Goal: Transaction & Acquisition: Purchase product/service

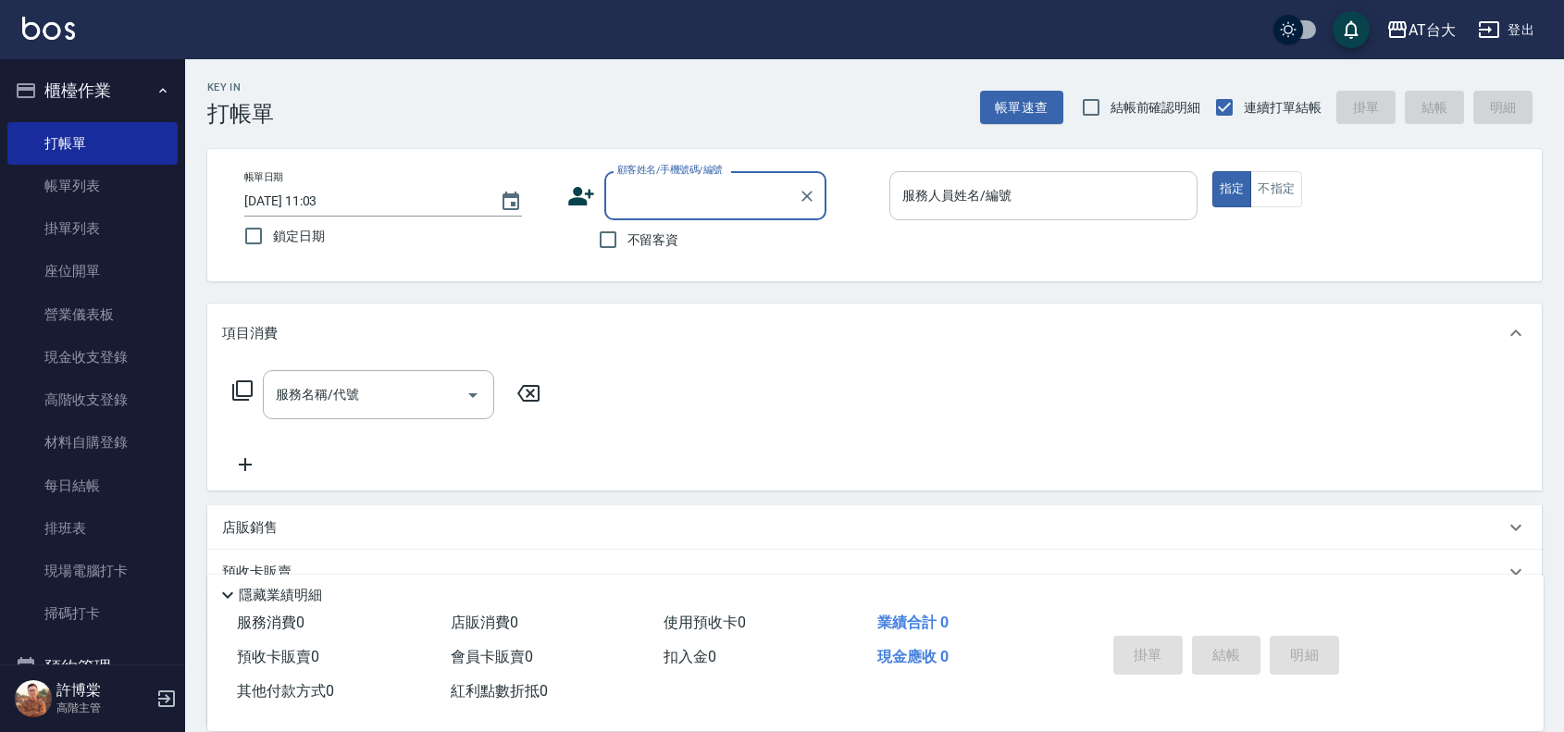
click at [1043, 206] on input "服務人員姓名/編號" at bounding box center [1044, 196] width 292 height 32
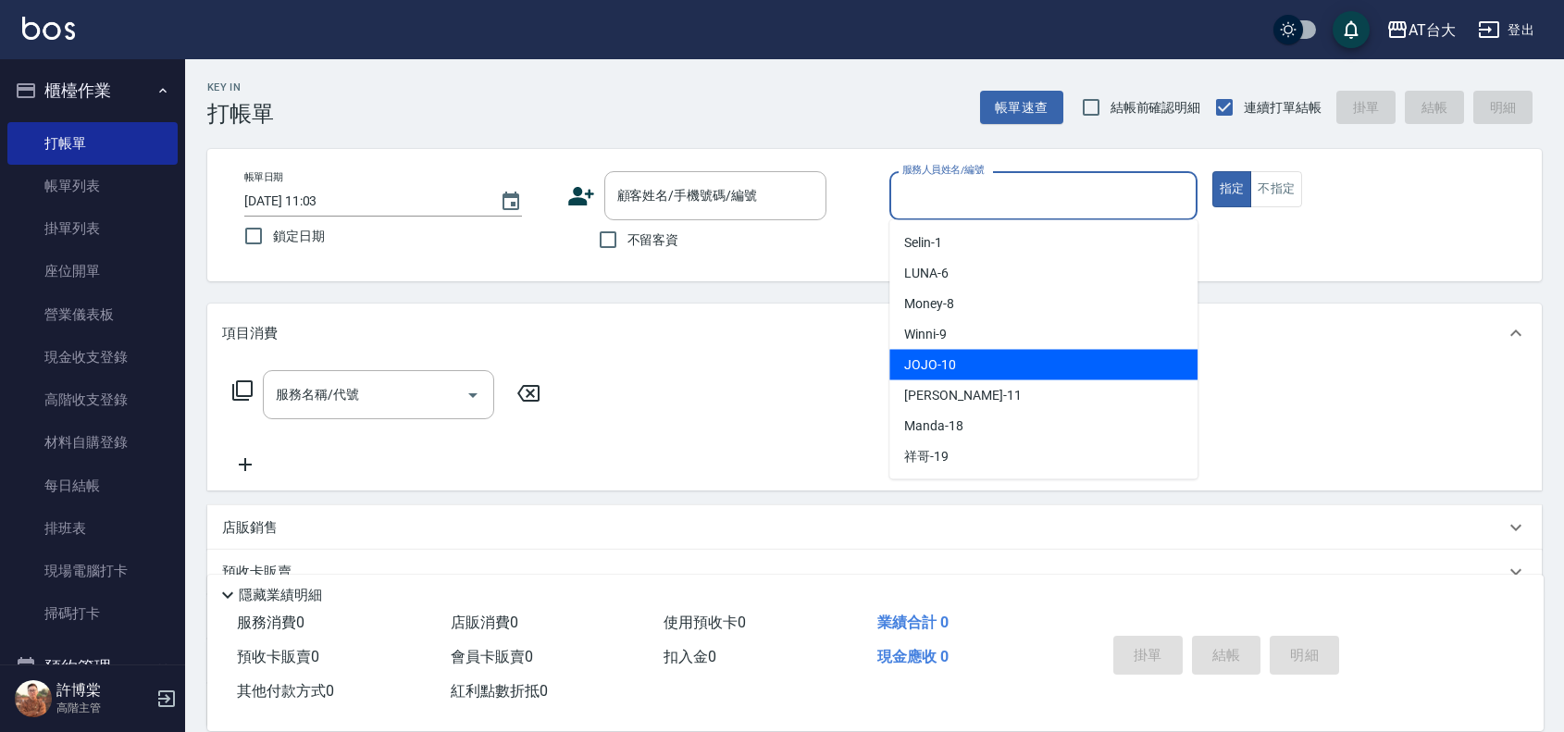
click at [981, 367] on div "JOJO -10" at bounding box center [1043, 365] width 308 height 31
type input "JOJO-10"
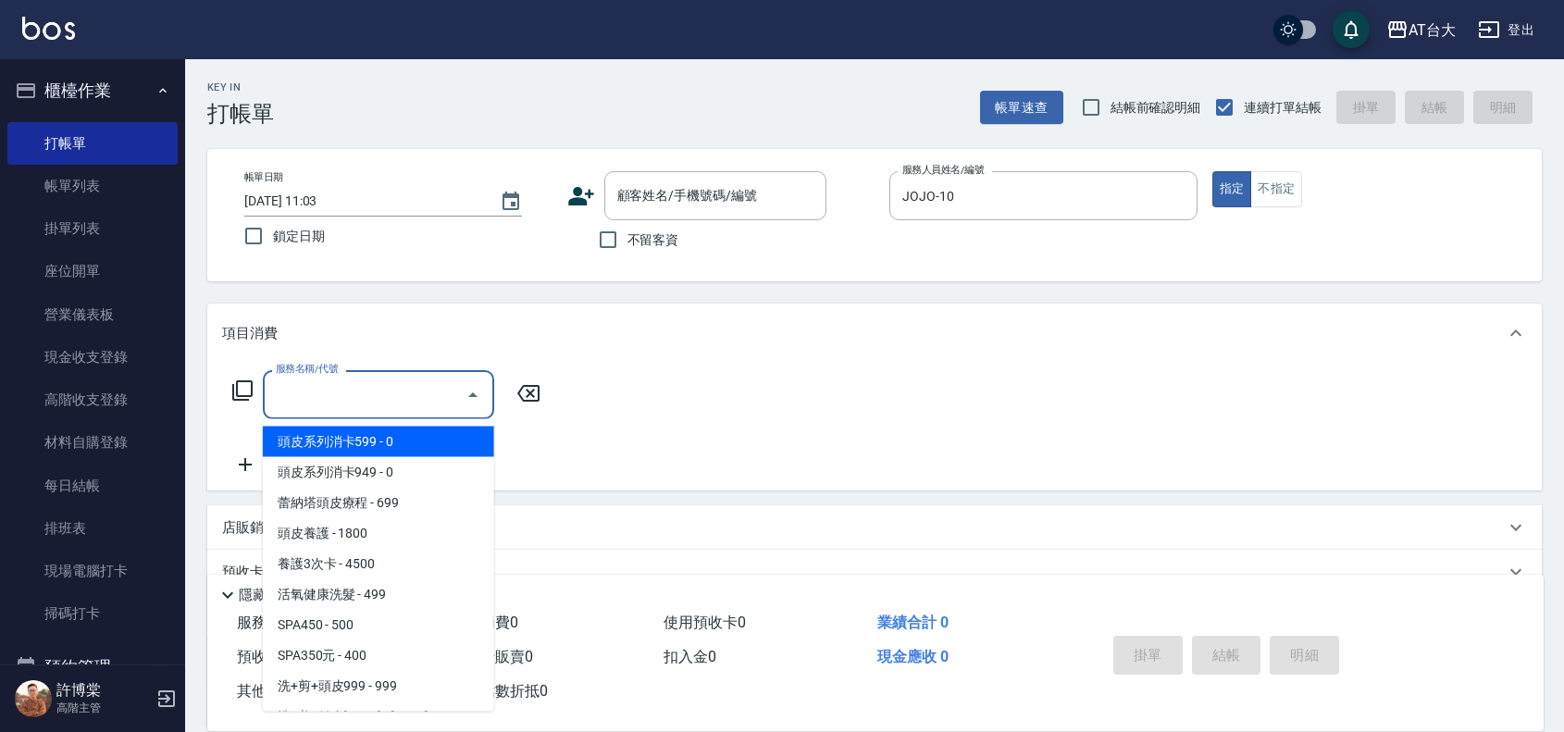
click at [342, 408] on input "服務名稱/代號" at bounding box center [364, 395] width 187 height 32
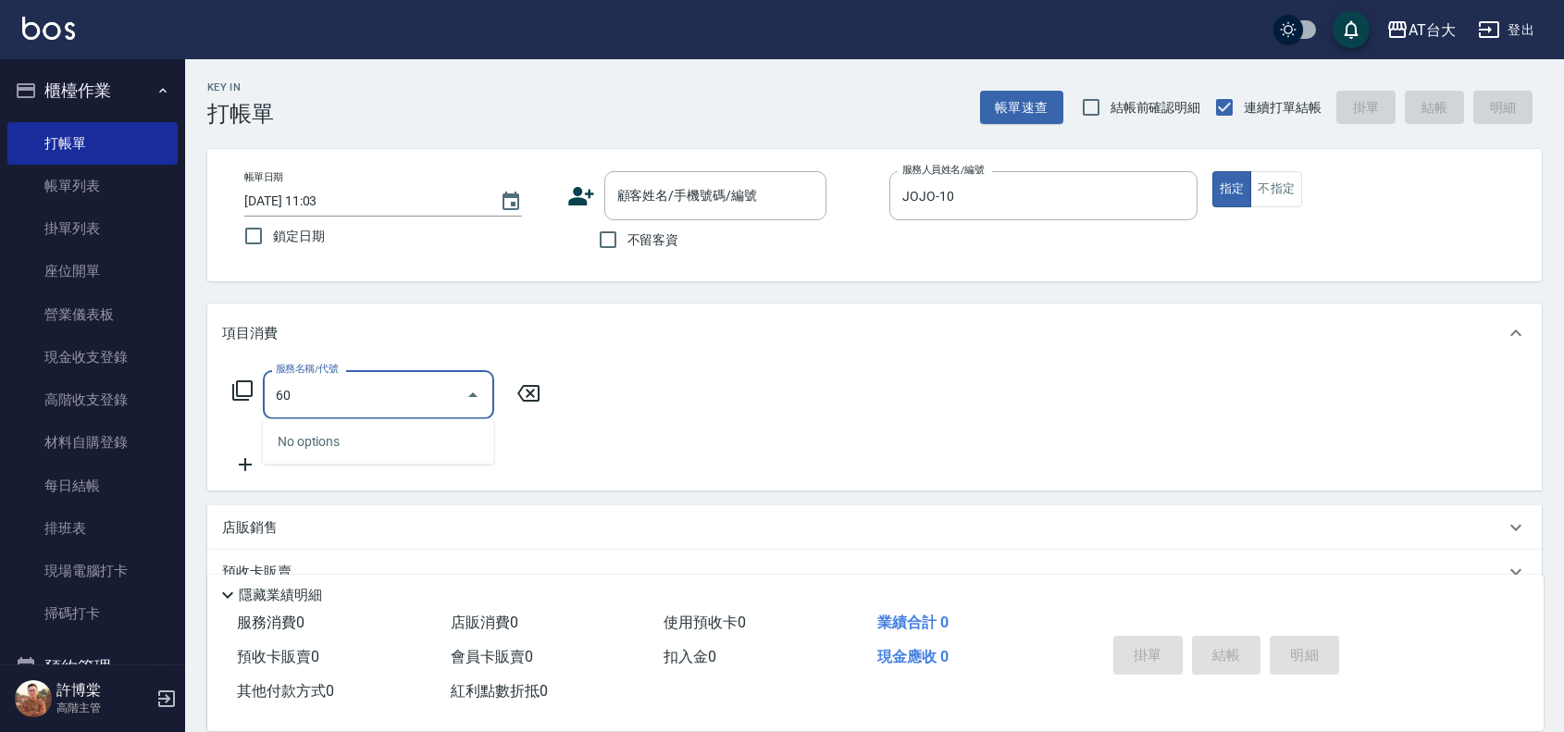
type input "605"
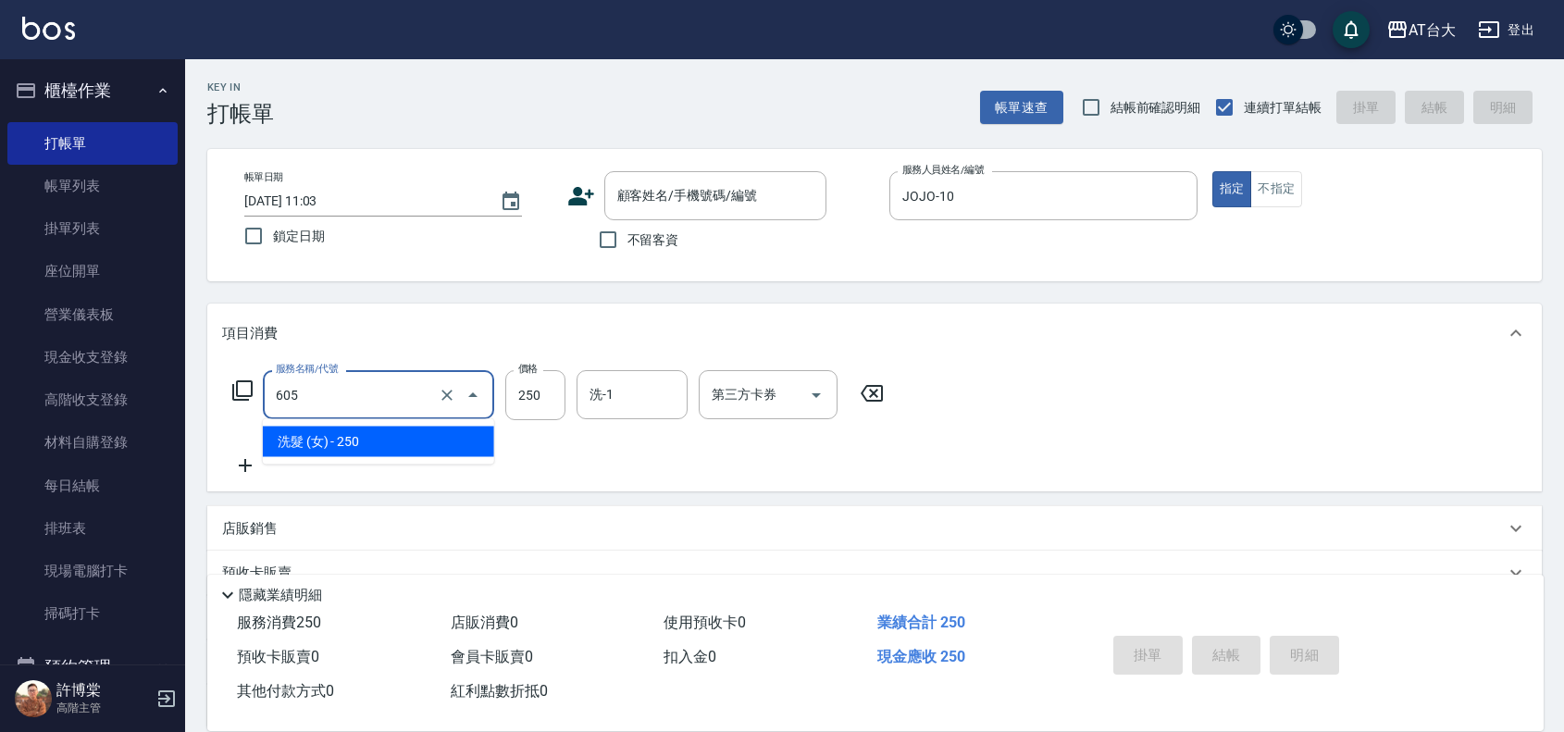
click at [329, 396] on input "605" at bounding box center [352, 395] width 163 height 32
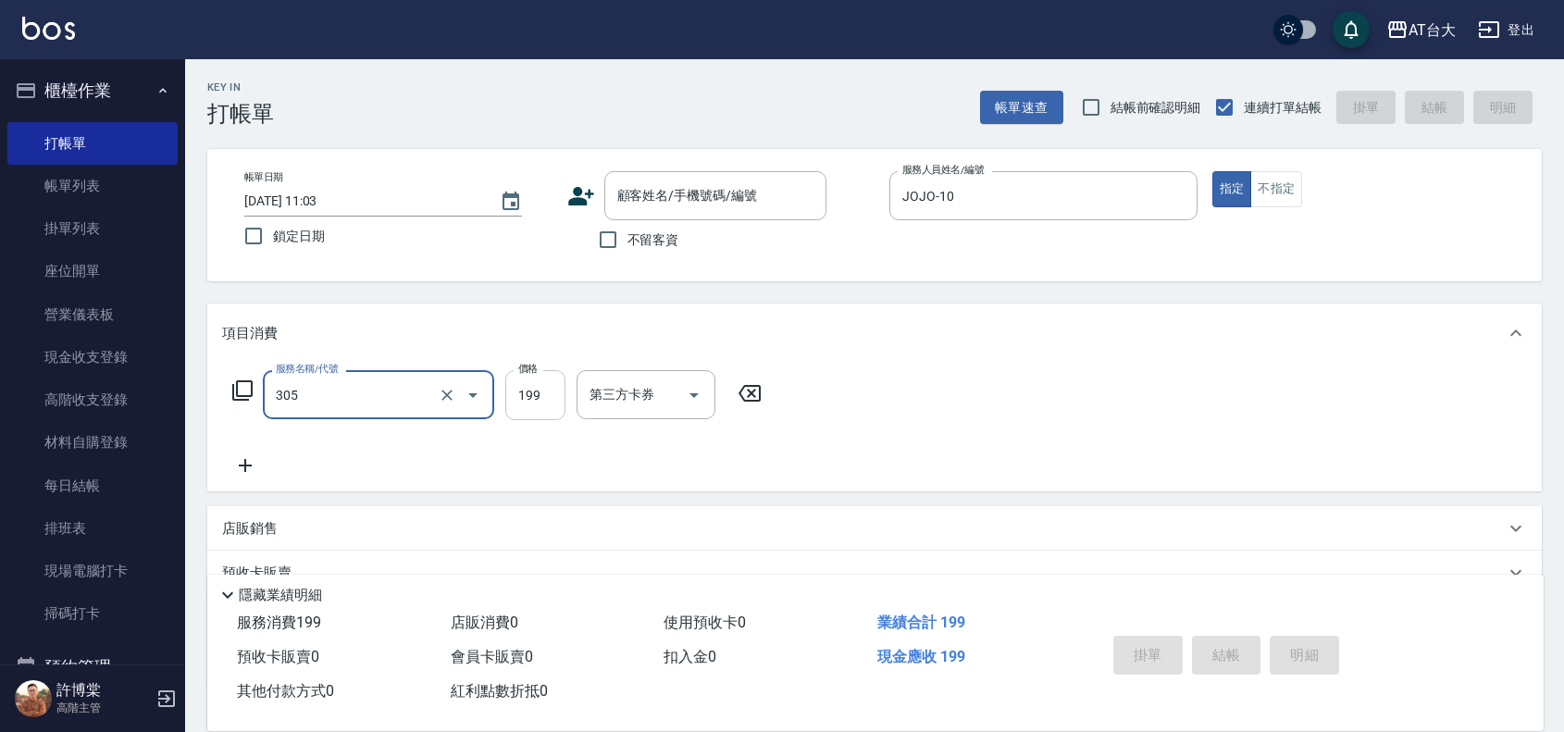
type input "剪髮(305)"
click at [529, 393] on input "199" at bounding box center [535, 395] width 60 height 50
type input "1200"
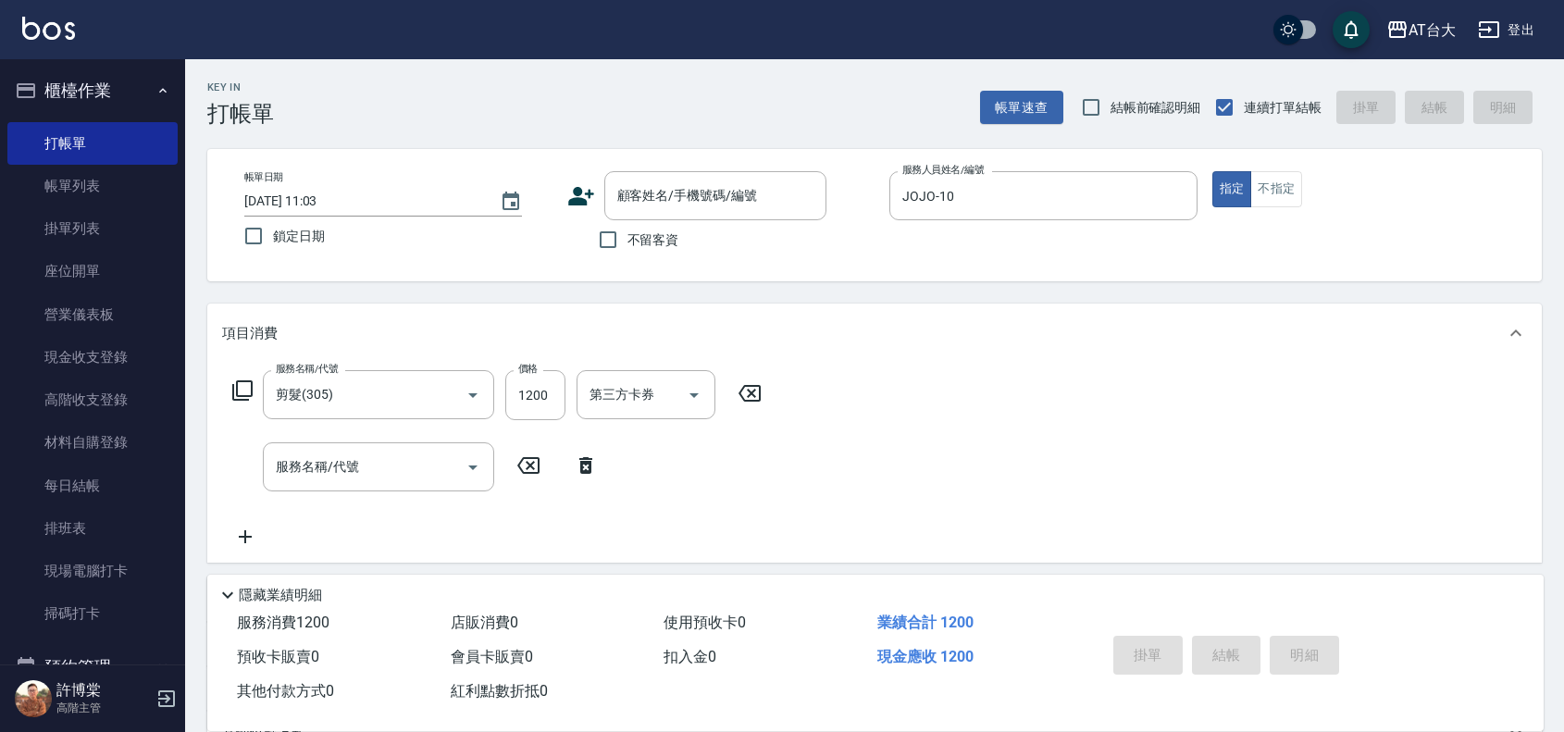
click at [1205, 637] on div "掛單 結帳 明細" at bounding box center [1227, 657] width 242 height 58
click at [579, 469] on icon at bounding box center [586, 465] width 46 height 22
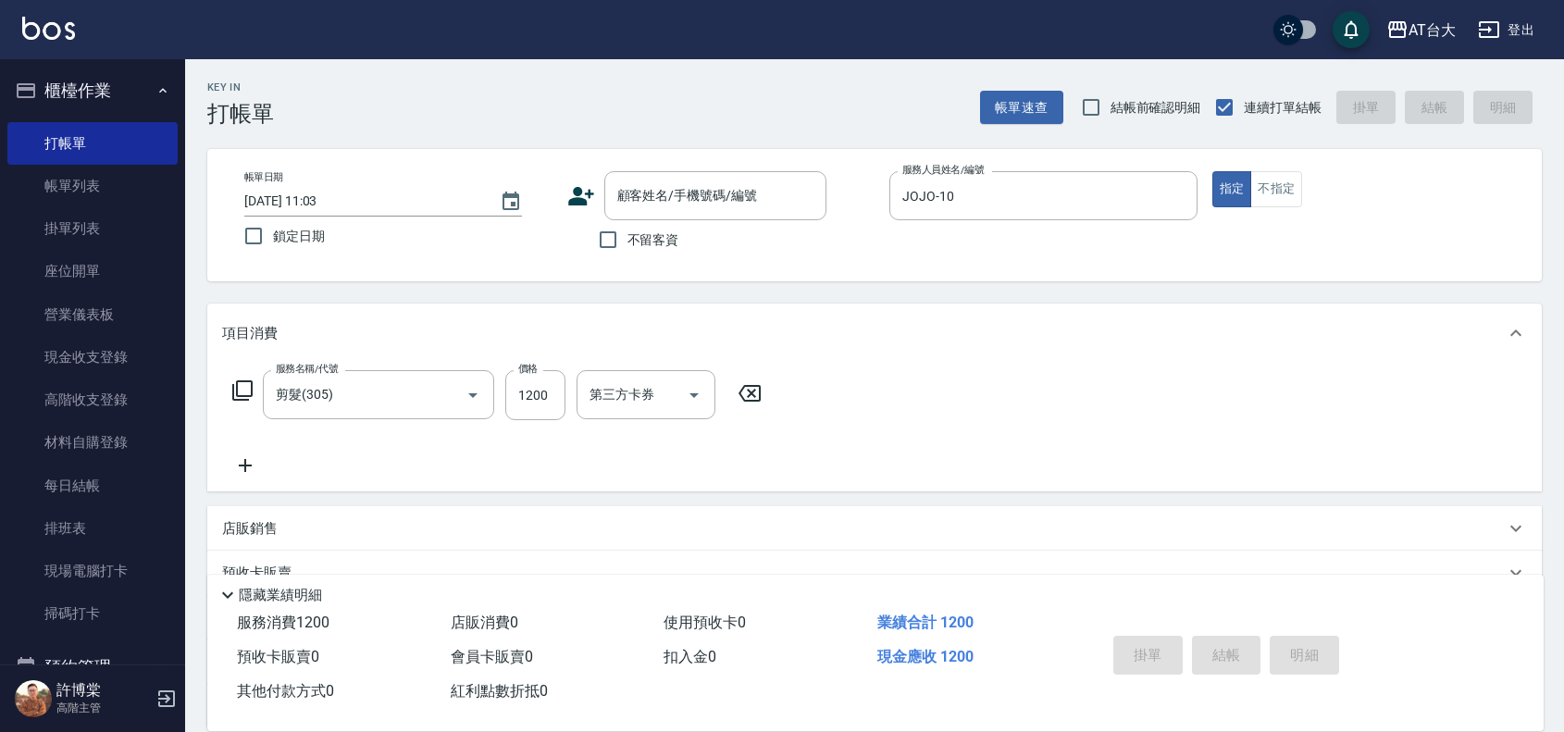
click at [628, 236] on span "不留客資" at bounding box center [654, 239] width 52 height 19
click at [628, 236] on input "不留客資" at bounding box center [608, 239] width 39 height 39
checkbox input "true"
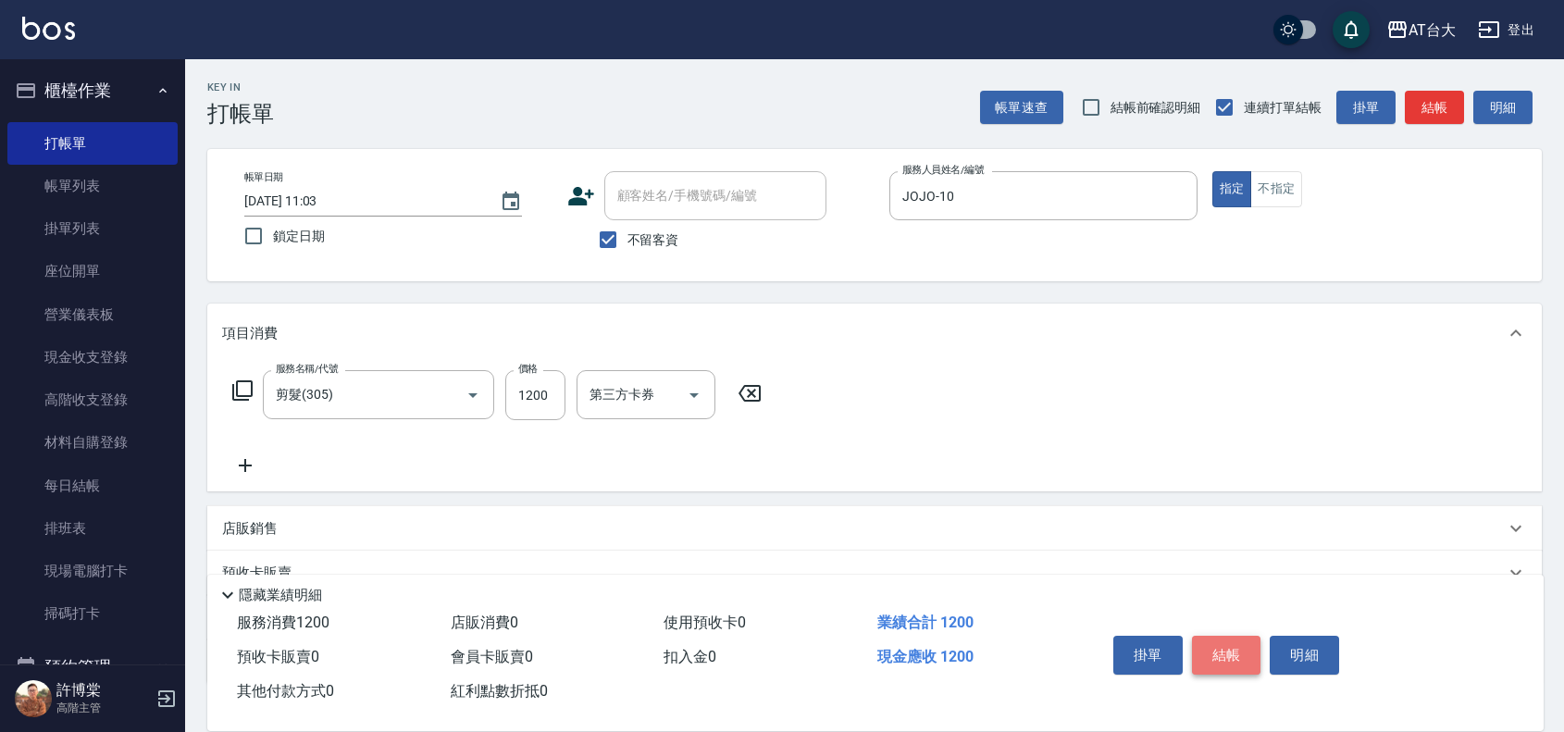
click at [1251, 636] on button "結帳" at bounding box center [1226, 655] width 69 height 39
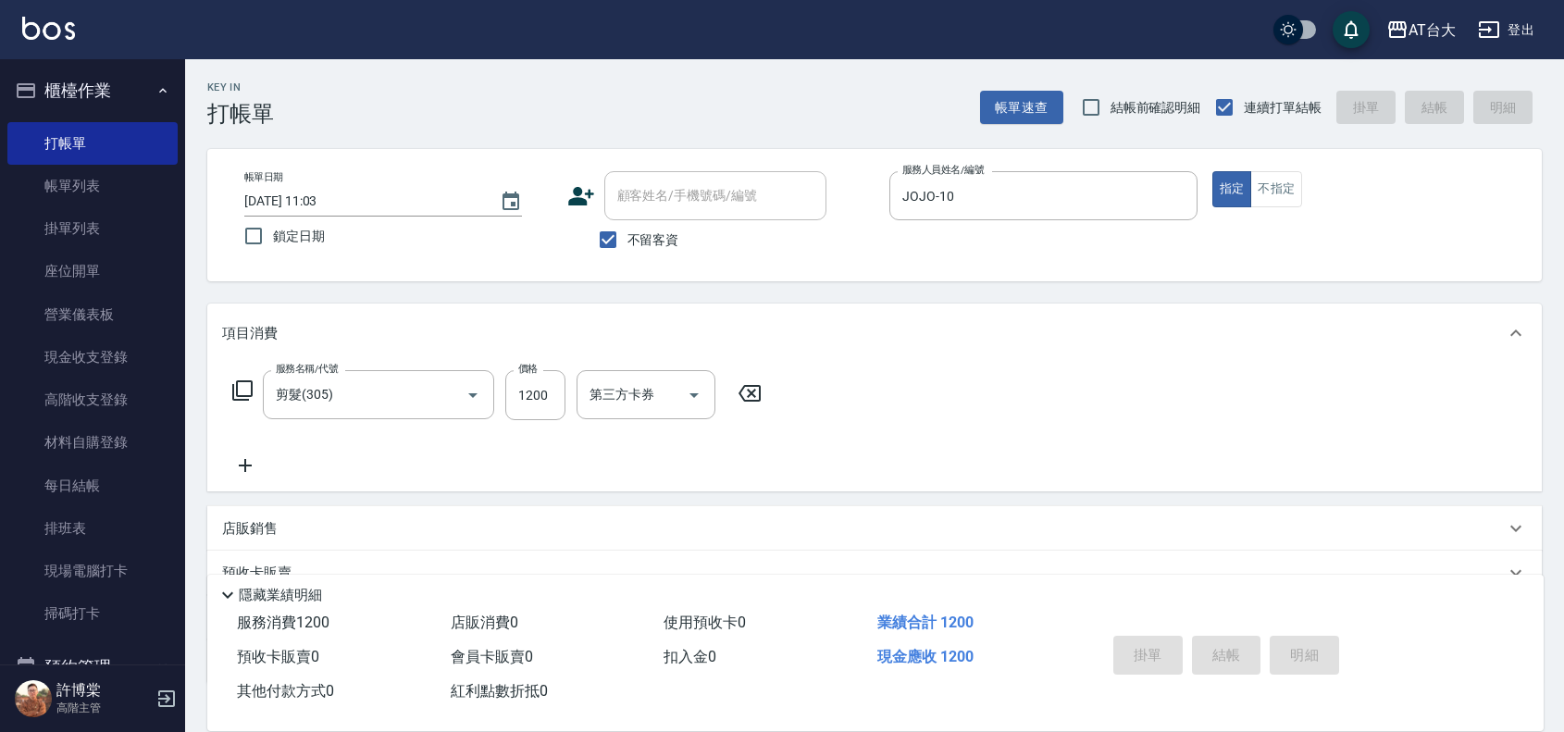
type input "[DATE] 12:45"
